Goal: Task Accomplishment & Management: Contribute content

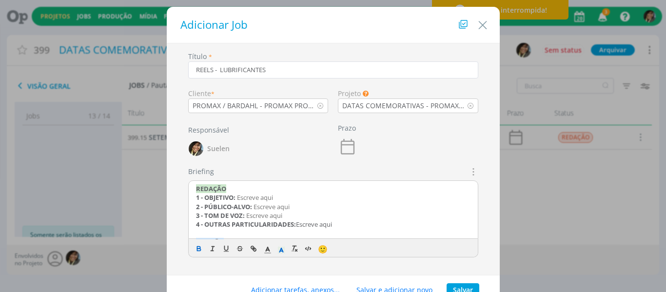
drag, startPoint x: 311, startPoint y: 226, endPoint x: 125, endPoint y: 158, distance: 198.0
click at [125, 158] on div "Adicionar Job Título * REELS - LUBRIFICANTES Cliente * PROMAX / BARDAHL - PROMA…" at bounding box center [333, 146] width 666 height 292
click at [192, 199] on div "CRIAÇÃO 1 - FORMATO: Escreve aqui 2 - TIPO: Escreve aqui 3 - CAMINHO SERVIDOR: …" at bounding box center [333, 210] width 289 height 59
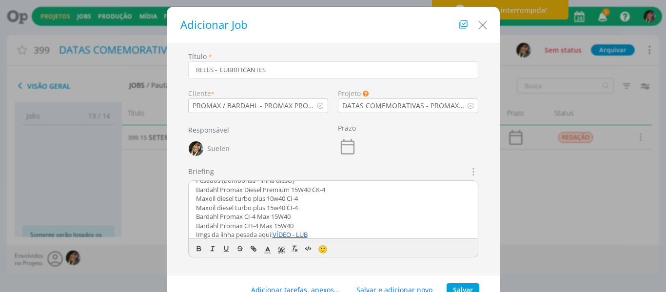
scroll to position [233, 0]
click at [465, 288] on button "Salvar" at bounding box center [463, 290] width 33 height 14
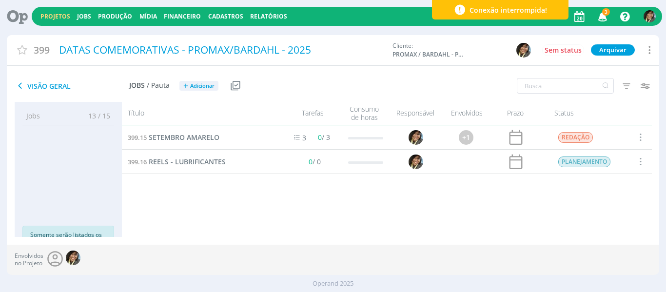
click at [180, 165] on span "REELS - LUBRIFICANTES" at bounding box center [187, 161] width 77 height 9
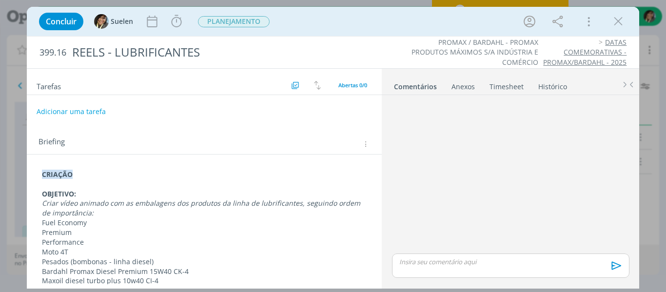
click at [190, 183] on p "dialog" at bounding box center [204, 185] width 325 height 10
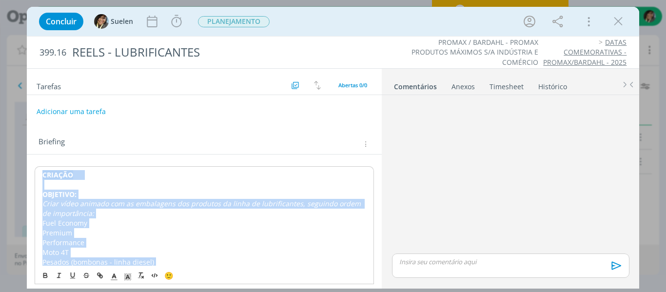
copy div "CRIAÇÃO OBJETIVO: Criar vídeo animado com as embalagens dos produtos da linha d…"
click at [617, 20] on icon "dialog" at bounding box center [618, 21] width 15 height 15
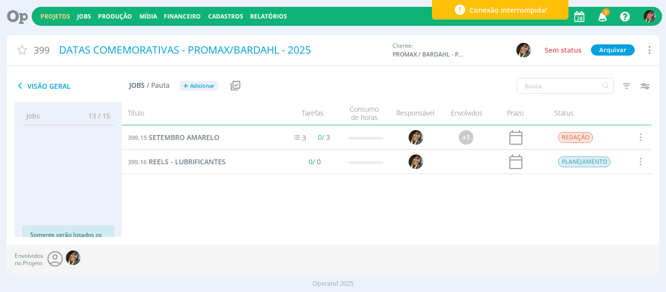
click at [638, 159] on span at bounding box center [640, 161] width 11 height 13
click at [601, 129] on div "Cancelar" at bounding box center [615, 128] width 97 height 14
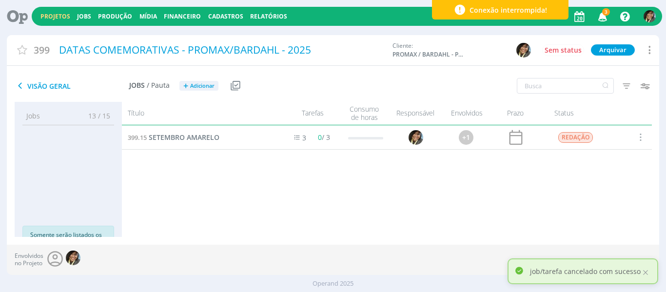
click at [54, 16] on link "Projetos" at bounding box center [55, 16] width 30 height 8
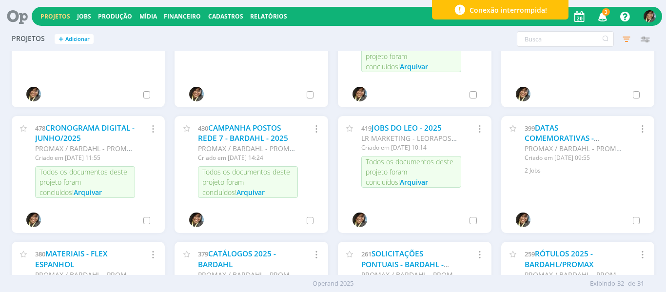
scroll to position [537, 0]
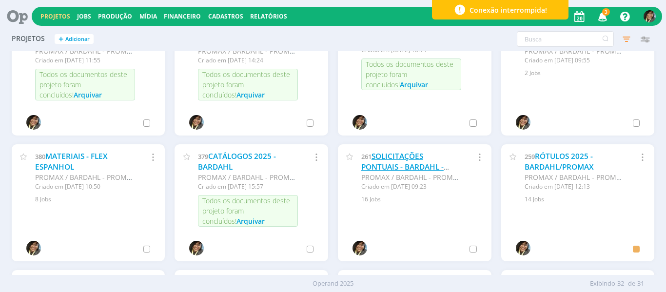
click at [388, 158] on link "SOLICITAÇÕES PONTUAIS - BARDAHL - 2025" at bounding box center [403, 166] width 82 height 31
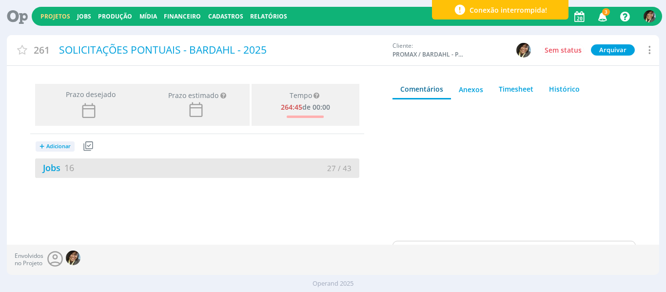
click at [81, 159] on div "Jobs 16 27 / 43" at bounding box center [197, 169] width 324 height 20
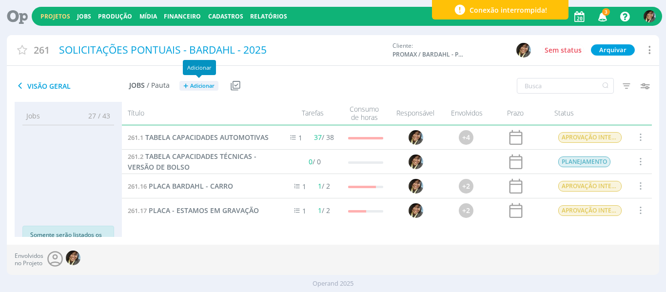
click at [201, 85] on span "Adicionar" at bounding box center [202, 86] width 24 height 6
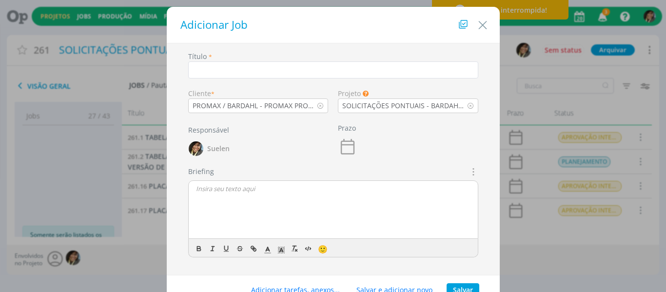
click at [246, 209] on div "dialog" at bounding box center [333, 210] width 289 height 59
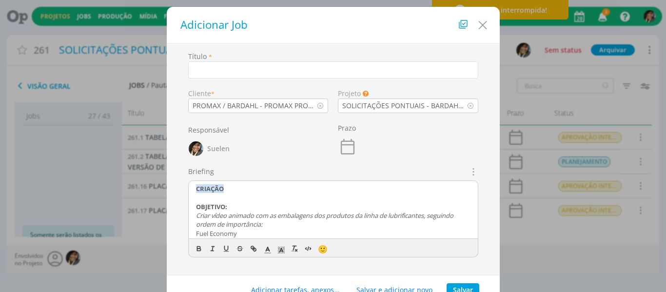
scroll to position [314, 0]
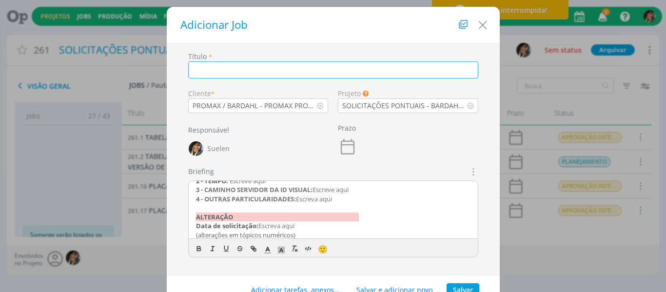
click at [241, 77] on input "dialog" at bounding box center [333, 69] width 290 height 17
click at [235, 69] on input "REELS -" at bounding box center [333, 69] width 290 height 17
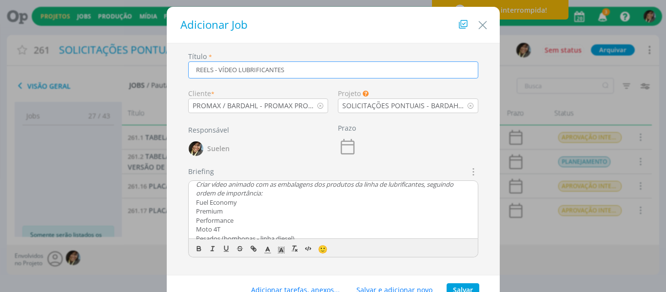
scroll to position [0, 0]
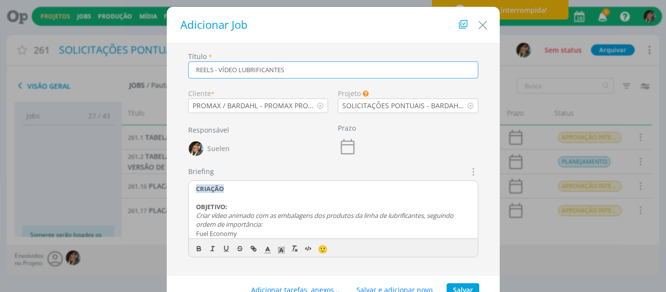
type input "REELS - VÍDEO LUBRIFICANTES"
click at [457, 286] on button "Salvar" at bounding box center [463, 290] width 33 height 14
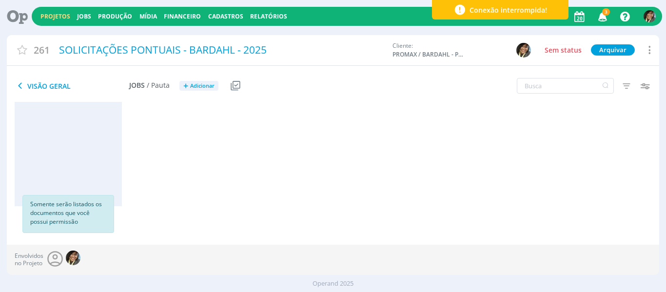
scroll to position [322, 0]
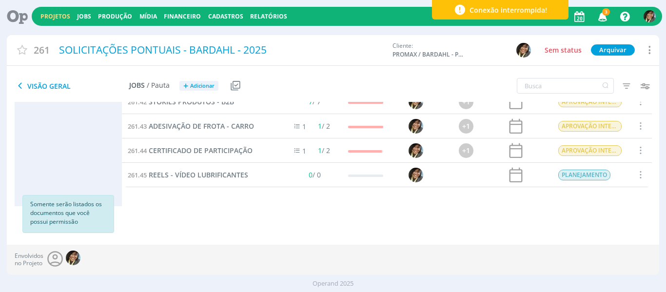
click at [601, 17] on icon "button" at bounding box center [603, 16] width 17 height 17
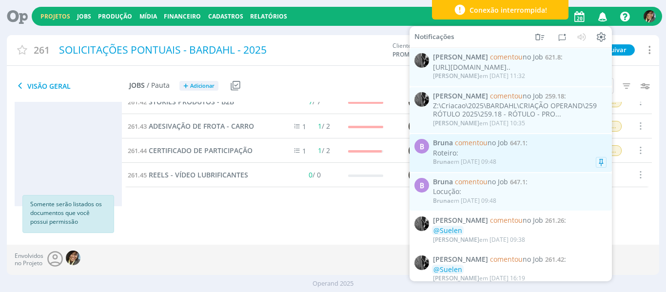
click at [512, 147] on span "647.1" at bounding box center [518, 143] width 16 height 9
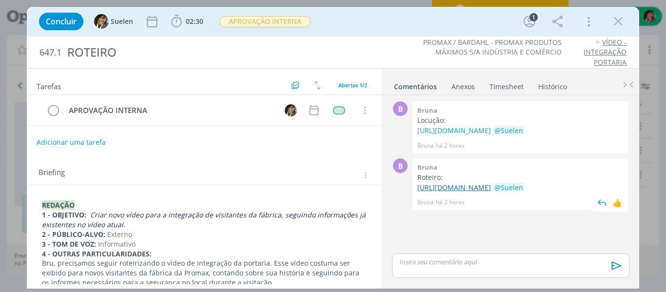
click at [491, 192] on link "https://docs.google.com/document/d/13Kod2GOGsF_1NAWYFN6G9RUQCEOsGUYbqPg37d5ZSAA…" at bounding box center [455, 187] width 74 height 9
drag, startPoint x: 84, startPoint y: 203, endPoint x: 20, endPoint y: 201, distance: 64.4
click at [20, 201] on div "Concluir Suelen 02:30 Iniciar Apontar Data * 20/08/2025 Horas * 00:00 Tarefa Se…" at bounding box center [333, 146] width 666 height 292
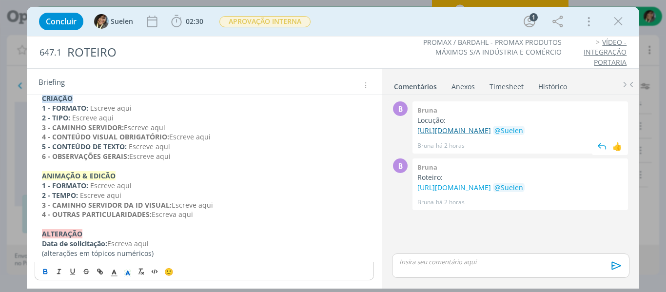
scroll to position [341, 0]
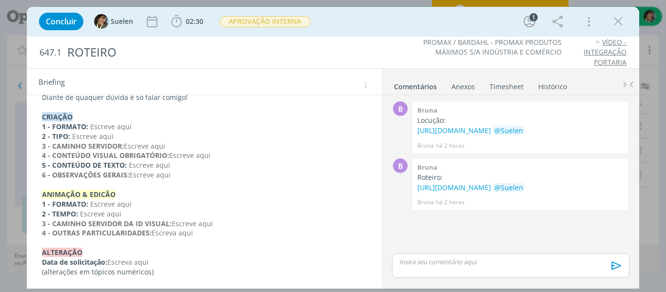
drag, startPoint x: 620, startPoint y: 19, endPoint x: 367, endPoint y: 46, distance: 253.7
click at [618, 17] on icon "dialog" at bounding box center [618, 21] width 15 height 15
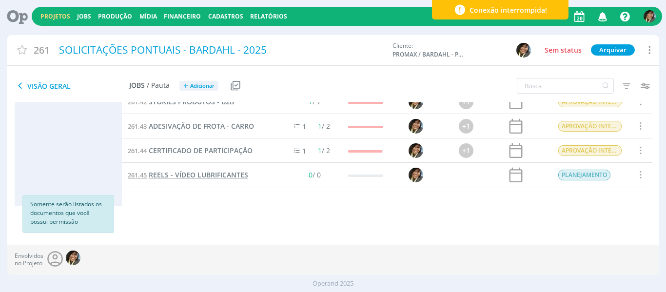
click at [217, 177] on span "REELS - VÍDEO LUBRIFICANTES" at bounding box center [199, 174] width 100 height 9
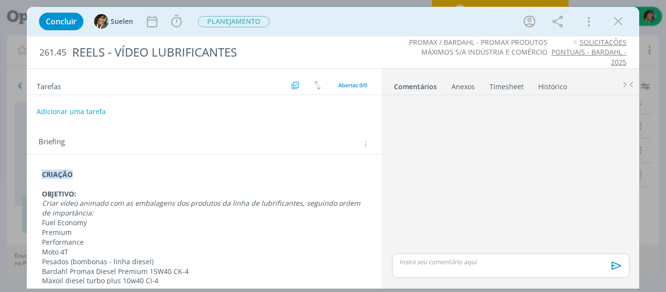
click at [60, 201] on em "Criar vídeo animado com as embalagens dos produtos da linha de lubrificantes, s…" at bounding box center [202, 208] width 321 height 19
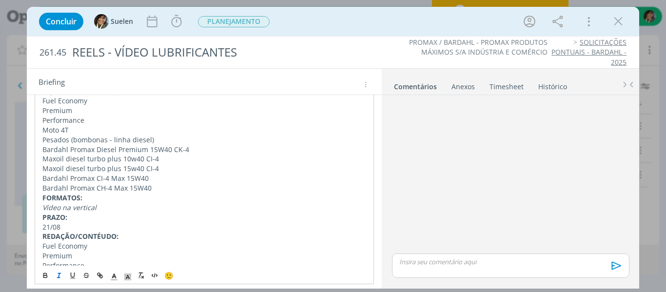
scroll to position [146, 0]
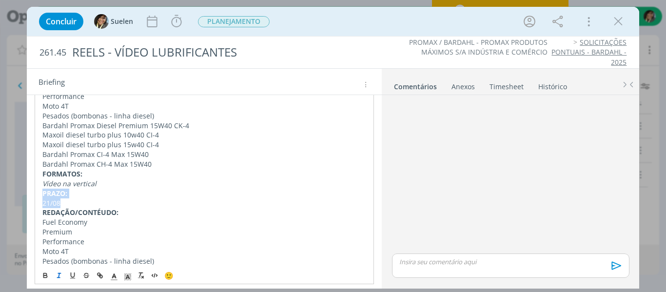
drag, startPoint x: 40, startPoint y: 192, endPoint x: 74, endPoint y: 199, distance: 34.8
click at [74, 199] on div "CRIAÇÃO OBJETIVO: Criar TELAS para vídeo animado com as embalagens dos produtos…" at bounding box center [205, 222] width 340 height 405
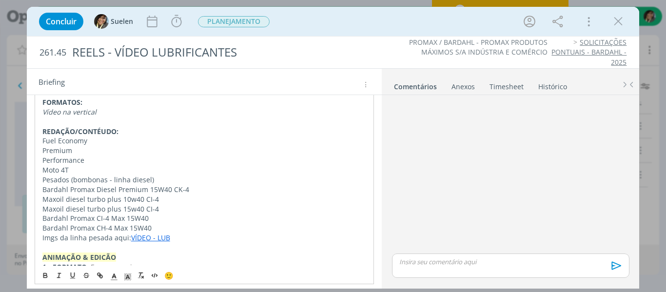
scroll to position [244, 0]
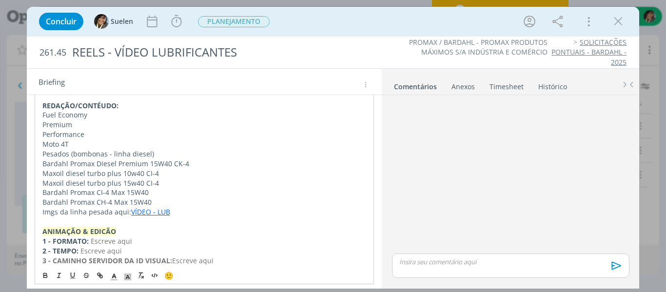
click at [41, 117] on div "CRIAÇÃO OBJETIVO: Criar TELAS para vídeo animado com as embalagens dos produtos…" at bounding box center [205, 119] width 340 height 395
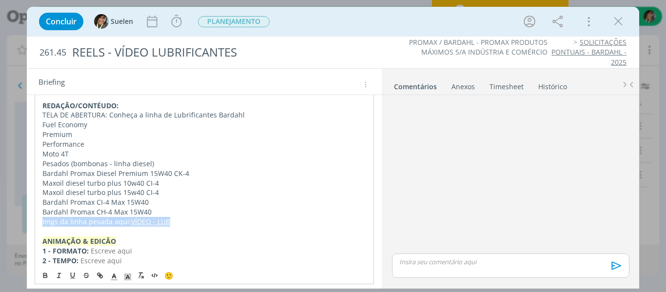
drag, startPoint x: 168, startPoint y: 223, endPoint x: 38, endPoint y: 222, distance: 130.3
click at [38, 222] on div "CRIAÇÃO OBJETIVO: Criar TELAS para vídeo animado com as embalagens dos produtos…" at bounding box center [205, 124] width 340 height 405
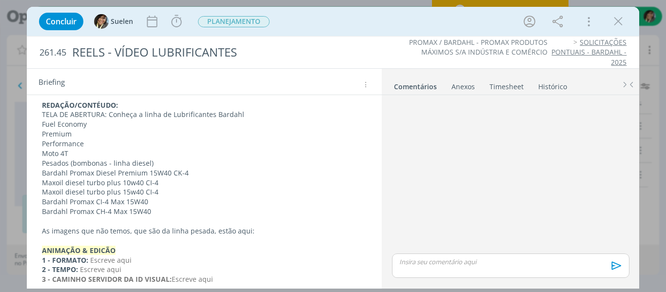
click at [263, 227] on p "As imagens que não temos, que são da linha pesada, estão aqui:" at bounding box center [204, 231] width 325 height 10
click at [270, 226] on div "CRIAÇÃO OBJETIVO: Criar TELAS para vídeo animado com as embalagens dos produtos…" at bounding box center [205, 129] width 340 height 414
click at [271, 231] on p "As imagens que não temos, que são da linha pesada, estão aqui:" at bounding box center [204, 231] width 325 height 10
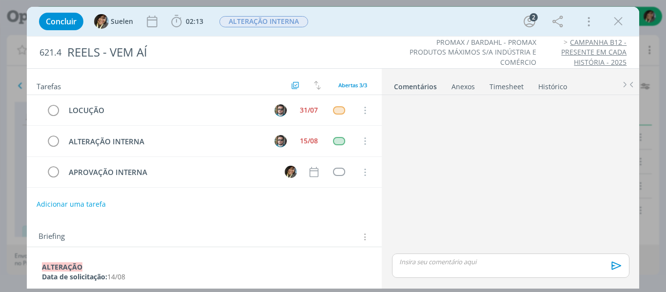
scroll to position [31, 0]
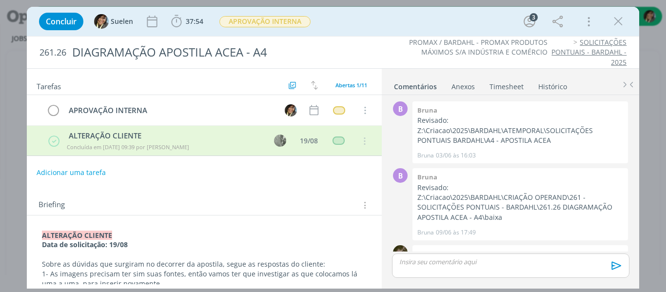
scroll to position [372, 0]
